Goal: Information Seeking & Learning: Understand process/instructions

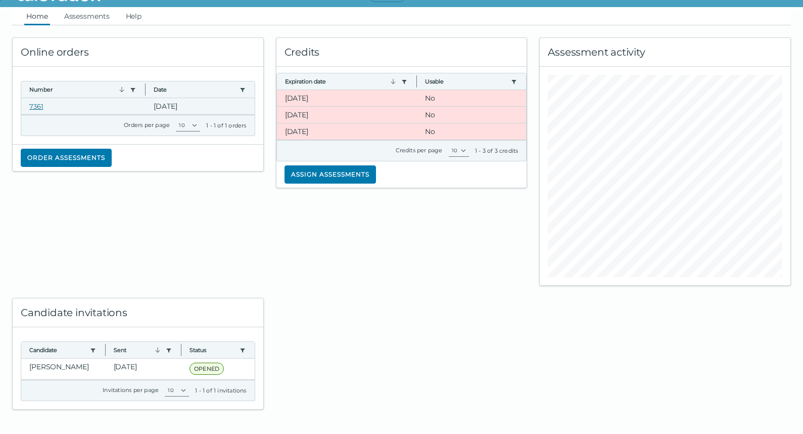
click at [34, 105] on link "7361" at bounding box center [36, 106] width 14 height 8
click at [350, 211] on div "Credits Expiration date Use left or right key to resize the column Usable Use l…" at bounding box center [402, 155] width 264 height 260
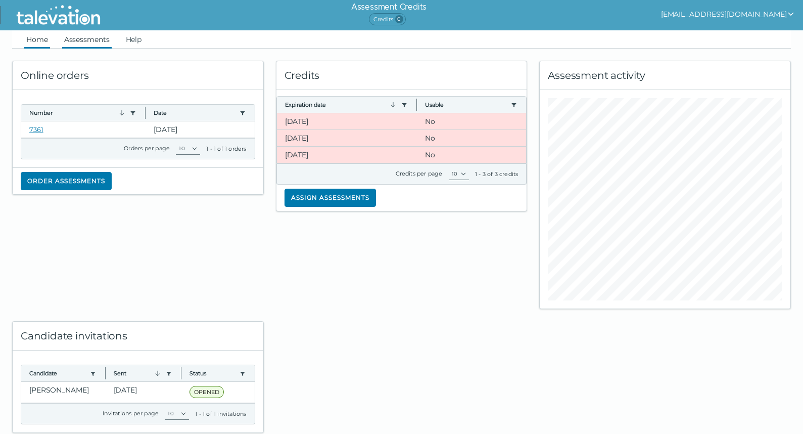
click at [86, 44] on link "Assessments" at bounding box center [87, 39] width 50 height 18
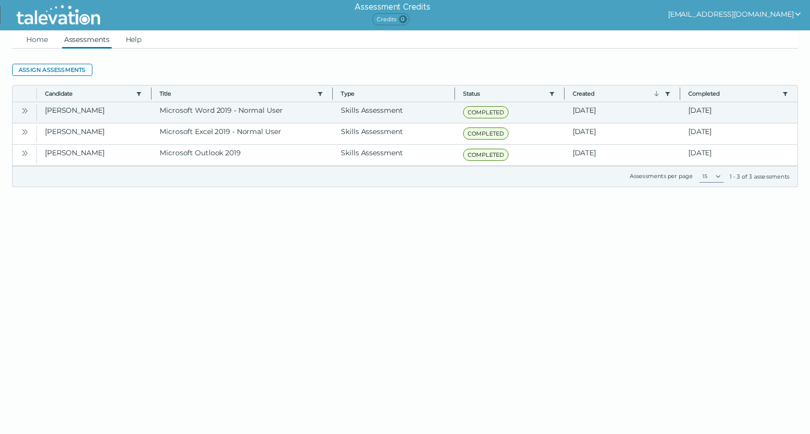
click at [25, 110] on icon "Open" at bounding box center [25, 111] width 8 height 8
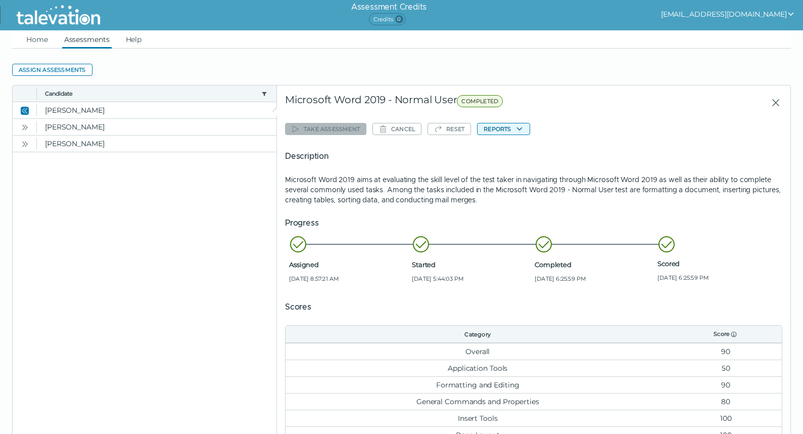
click at [519, 127] on icon "button" at bounding box center [519, 129] width 8 height 8
click at [519, 149] on button "Microsoft Word 2019 - Normal User" at bounding box center [540, 148] width 127 height 12
click at [24, 126] on icon "Open" at bounding box center [23, 127] width 3 height 6
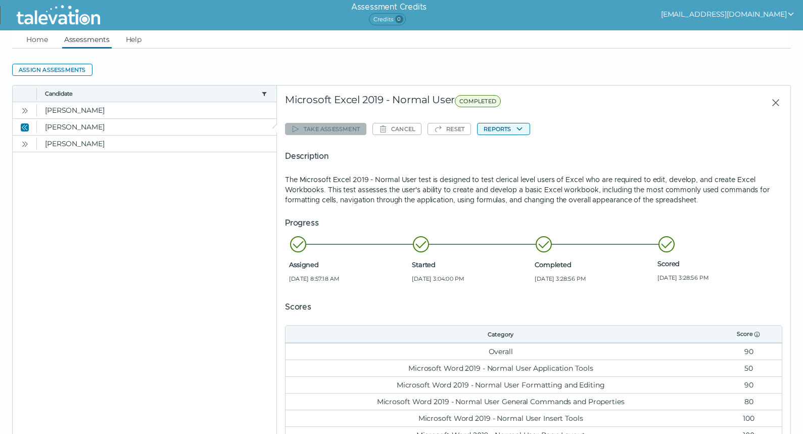
click at [518, 126] on icon "button" at bounding box center [519, 129] width 8 height 8
click at [522, 146] on button "Microsoft Excel 2019 - Normal User" at bounding box center [540, 148] width 127 height 12
click at [24, 143] on icon "Open" at bounding box center [23, 144] width 3 height 6
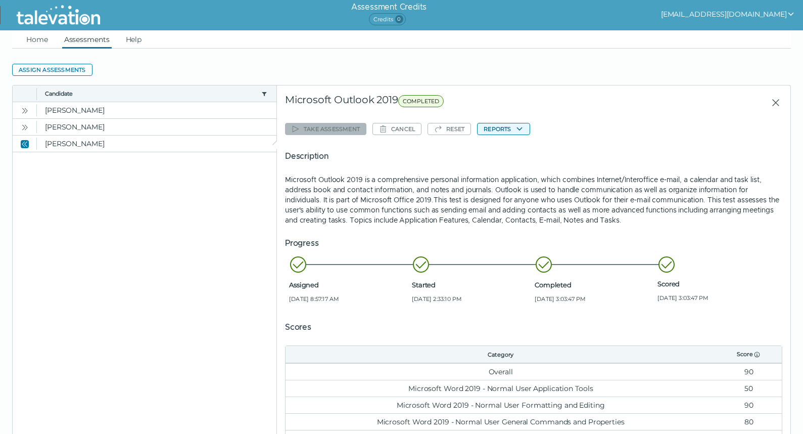
click at [519, 127] on icon "button" at bounding box center [519, 129] width 8 height 8
click at [522, 149] on button "Microsoft Outlook 2019" at bounding box center [521, 148] width 89 height 12
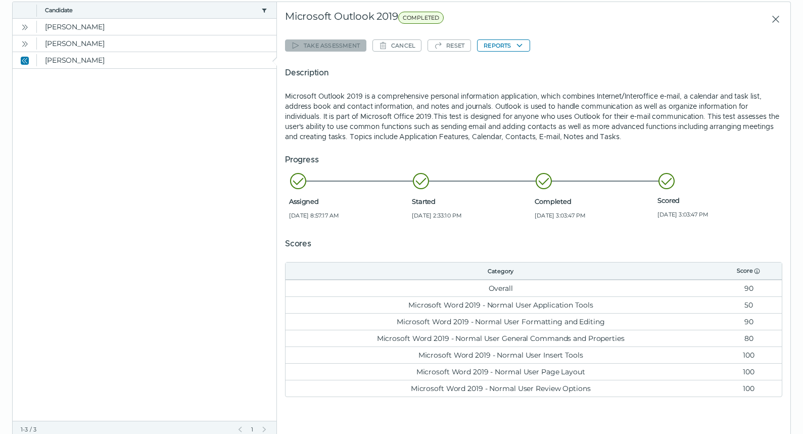
scroll to position [111, 0]
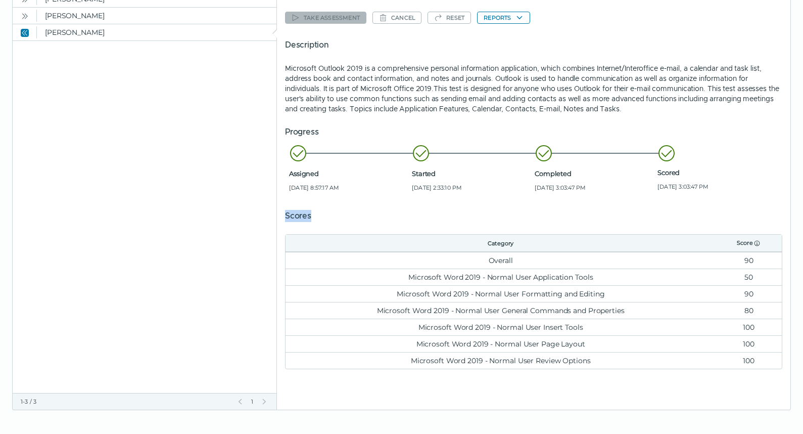
drag, startPoint x: 285, startPoint y: 216, endPoint x: 761, endPoint y: 360, distance: 497.8
click at [769, 368] on clr-dg-detail-body "Take assessment Cancel Reset Reports Description Microsoft Outlook 2019 is a co…" at bounding box center [533, 189] width 497 height 376
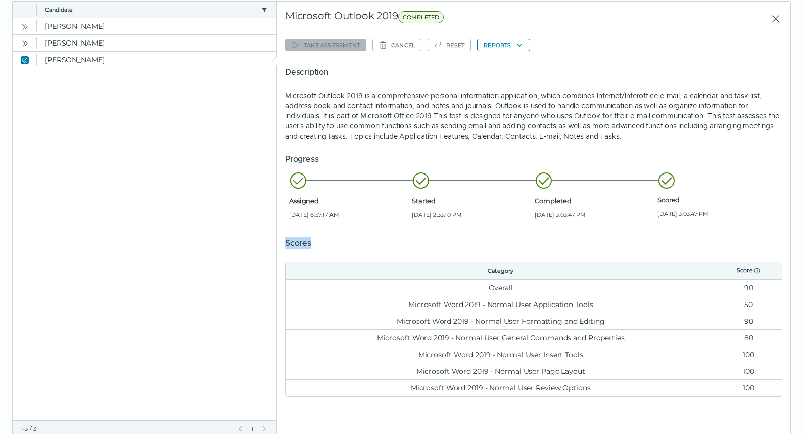
scroll to position [55, 0]
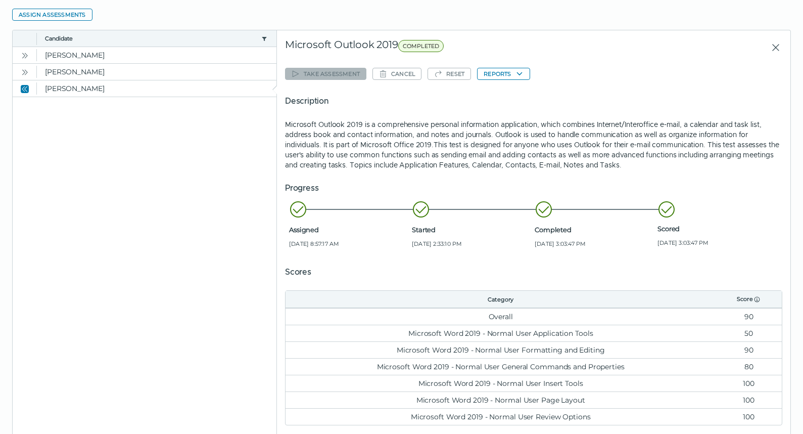
click at [594, 158] on p "Microsoft Outlook 2019 is a comprehensive personal information application, whi…" at bounding box center [533, 144] width 497 height 51
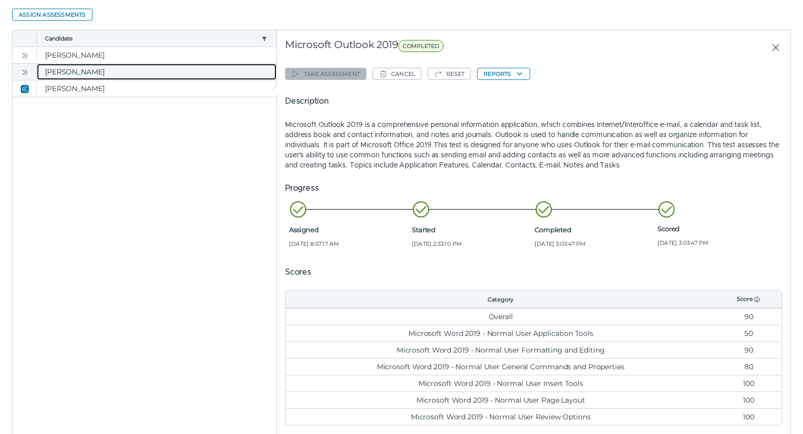
click at [53, 73] on clr-dg-cell "[PERSON_NAME]" at bounding box center [157, 72] width 240 height 16
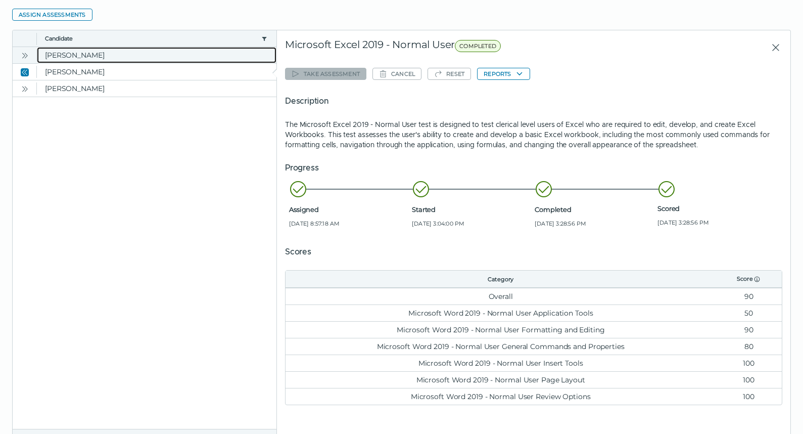
click at [51, 57] on clr-dg-cell "[PERSON_NAME]" at bounding box center [157, 55] width 240 height 16
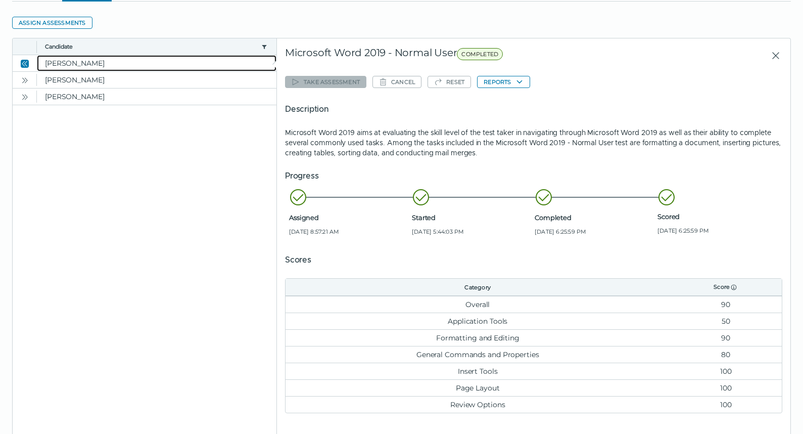
scroll to position [0, 0]
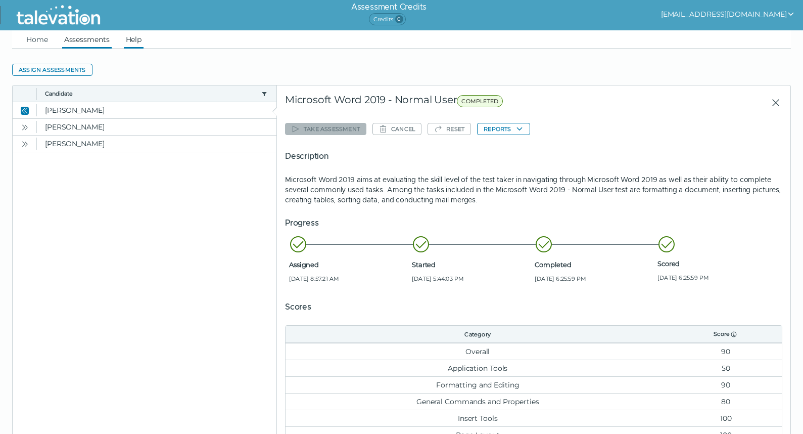
click at [139, 39] on link "Help" at bounding box center [134, 39] width 20 height 18
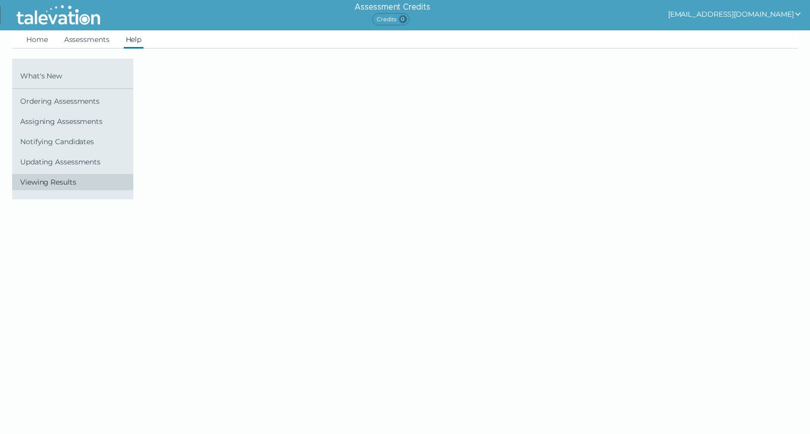
click at [65, 181] on span "Viewing Results" at bounding box center [74, 182] width 109 height 8
click at [38, 183] on span "Viewing Results" at bounding box center [74, 182] width 109 height 8
click at [33, 75] on span "What's New" at bounding box center [74, 76] width 109 height 8
click at [54, 160] on span "Updating Assessments" at bounding box center [74, 162] width 109 height 8
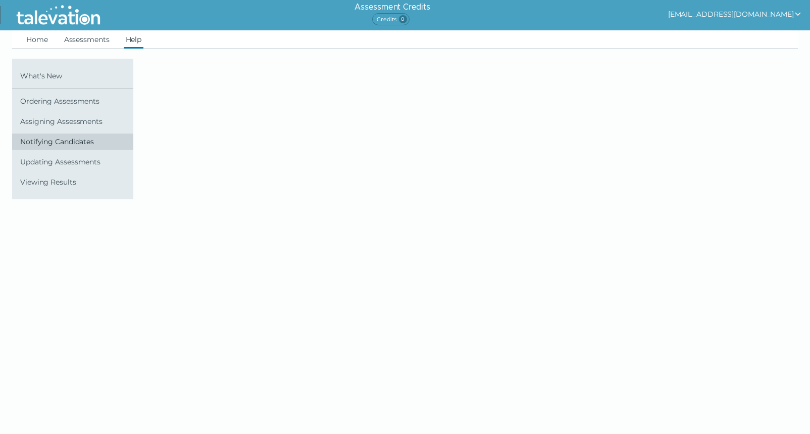
click at [50, 145] on span "Notifying Candidates" at bounding box center [74, 141] width 109 height 8
click at [55, 119] on span "Assigning Assessments" at bounding box center [74, 121] width 109 height 8
click at [52, 98] on span "Ordering Assessments" at bounding box center [74, 101] width 109 height 8
click at [59, 184] on span "Viewing Results" at bounding box center [74, 182] width 109 height 8
click at [59, 183] on span "Viewing Results" at bounding box center [74, 182] width 109 height 8
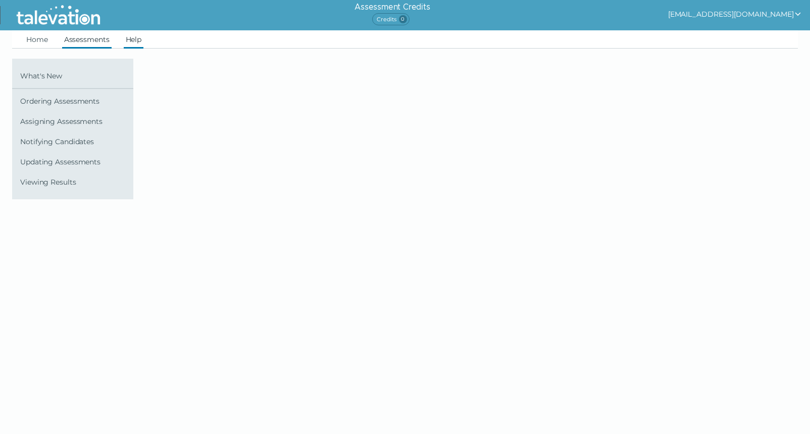
click at [79, 37] on link "Assessments" at bounding box center [87, 39] width 50 height 18
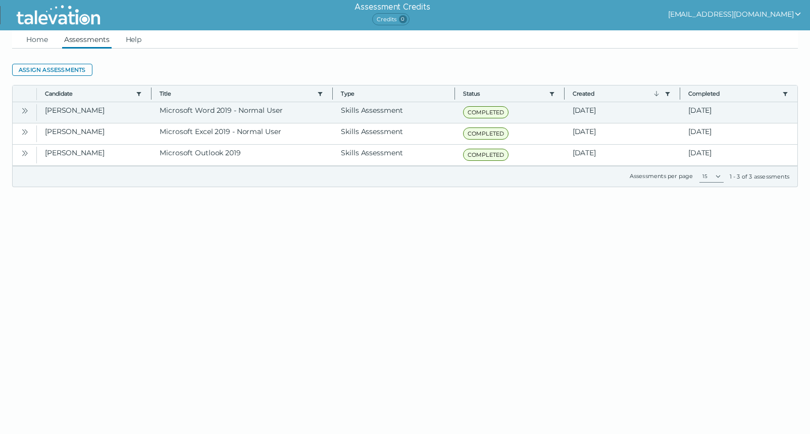
click at [26, 109] on icon "Open" at bounding box center [26, 111] width 3 height 6
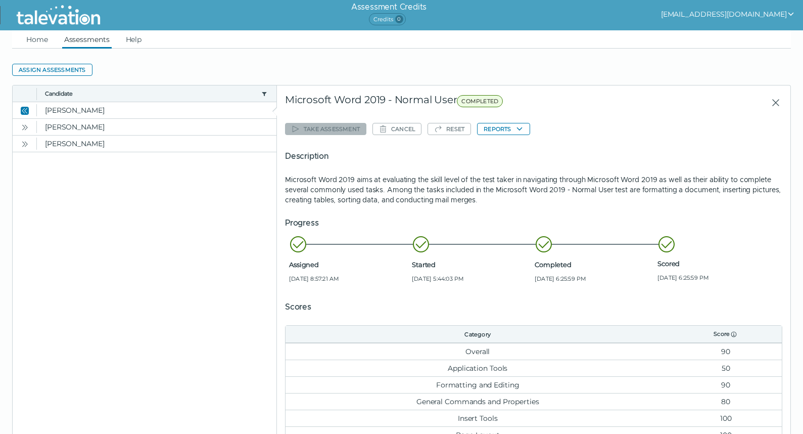
click at [791, 14] on icon "show user actions" at bounding box center [791, 15] width 6 height 4
click at [748, 34] on div "Sign out" at bounding box center [753, 34] width 60 height 12
